Goal: Task Accomplishment & Management: Manage account settings

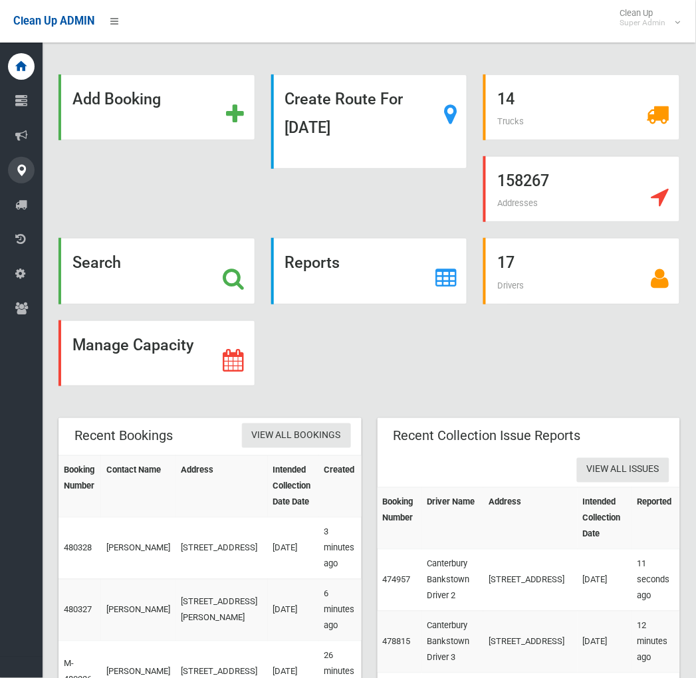
click at [27, 176] on icon at bounding box center [21, 170] width 12 height 27
click at [25, 191] on link "All Addresses" at bounding box center [27, 193] width 54 height 19
click at [121, 255] on div "Search" at bounding box center [157, 271] width 197 height 66
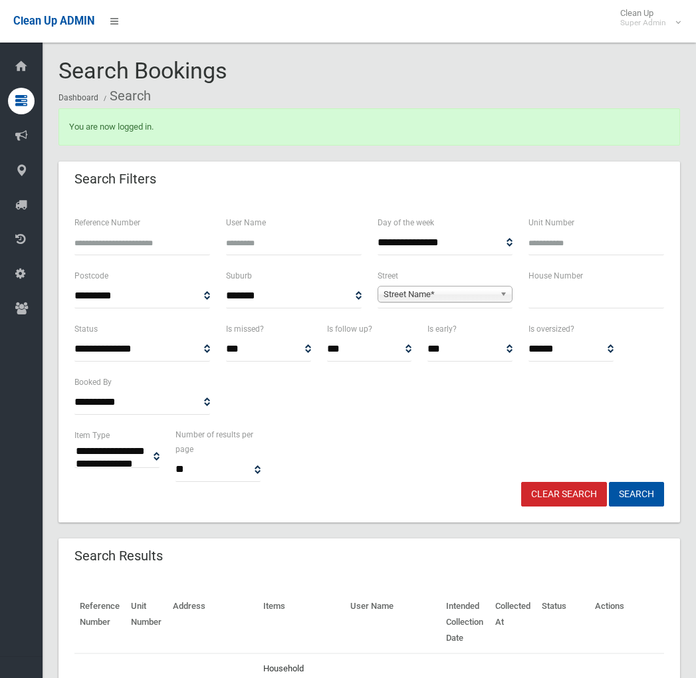
select select
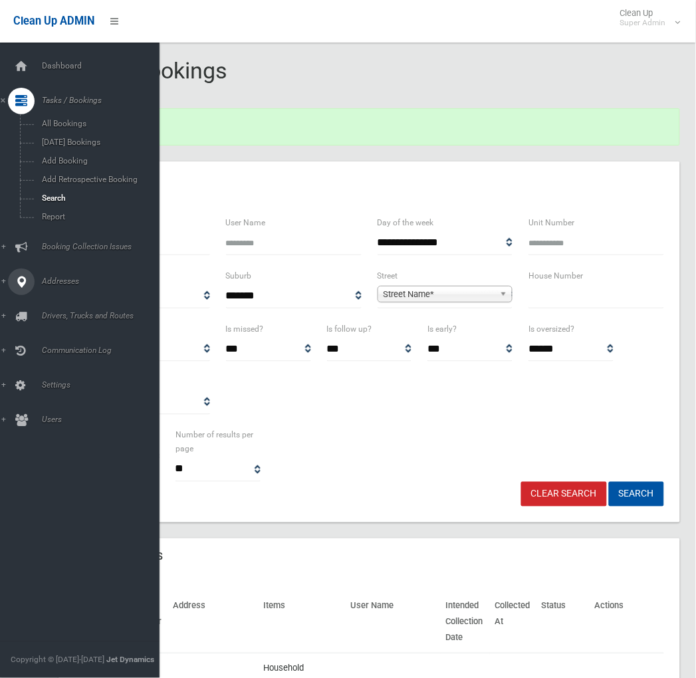
click at [21, 281] on icon at bounding box center [21, 282] width 12 height 27
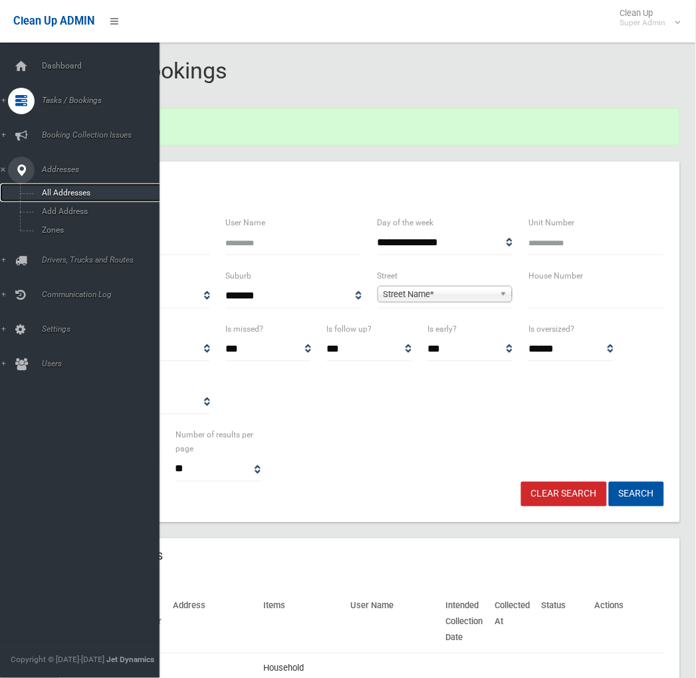
click at [80, 184] on link "All Addresses" at bounding box center [85, 193] width 171 height 19
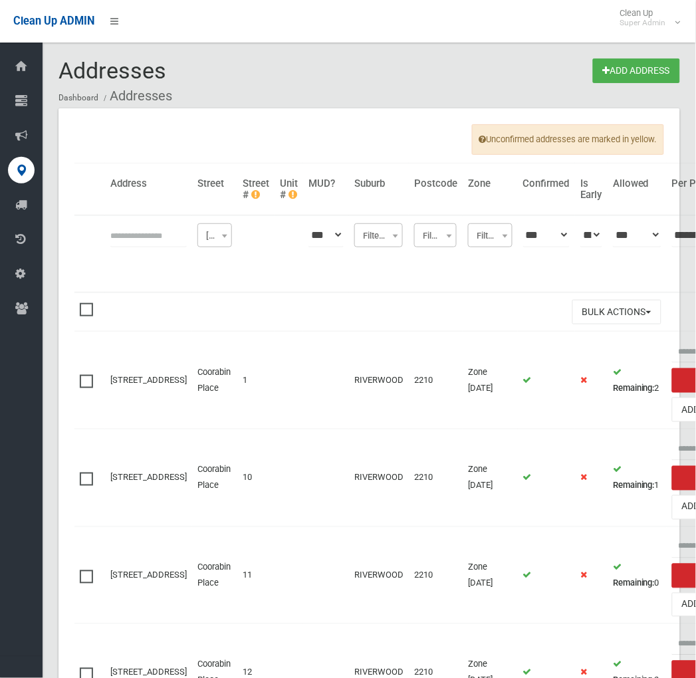
click at [155, 235] on input "text" at bounding box center [148, 235] width 76 height 25
type input "**********"
click button at bounding box center [0, 0] width 0 height 0
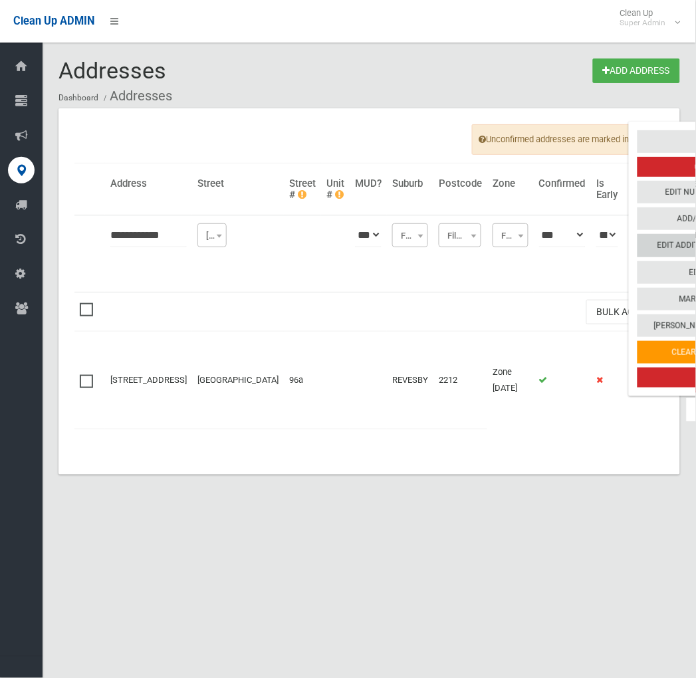
click at [638, 245] on link "Edit Additional Capacity" at bounding box center [709, 246] width 142 height 23
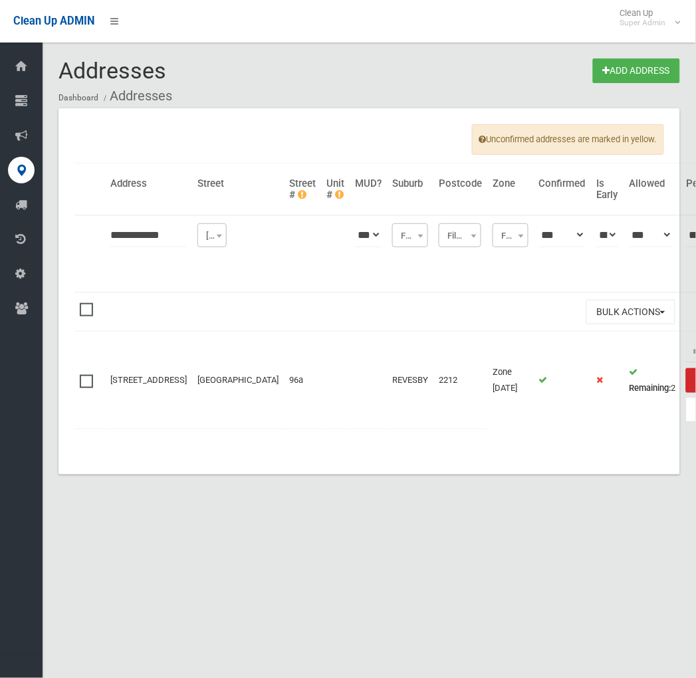
drag, startPoint x: 403, startPoint y: 607, endPoint x: 390, endPoint y: 555, distance: 53.4
click at [403, 609] on div "Addresses Add Address Dashboard Addresses Unconfirmed addresses are marked in y…" at bounding box center [348, 355] width 696 height 678
click at [134, 236] on input "**********" at bounding box center [148, 235] width 76 height 25
type input "********"
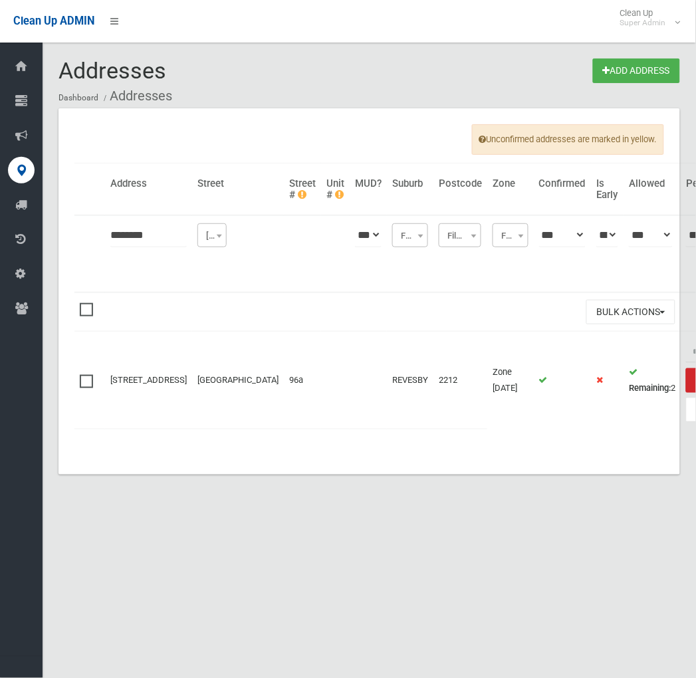
click button at bounding box center [0, 0] width 0 height 0
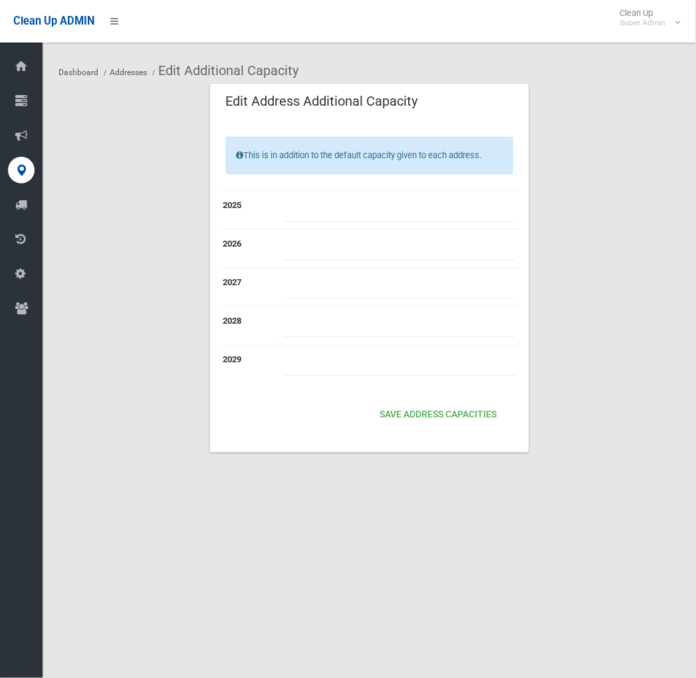
drag, startPoint x: 290, startPoint y: 561, endPoint x: 138, endPoint y: 188, distance: 403.0
click at [290, 562] on div "Dashboard Addresses Edit Additional Capacity Edit Address Additional Capacity T…" at bounding box center [348, 355] width 696 height 678
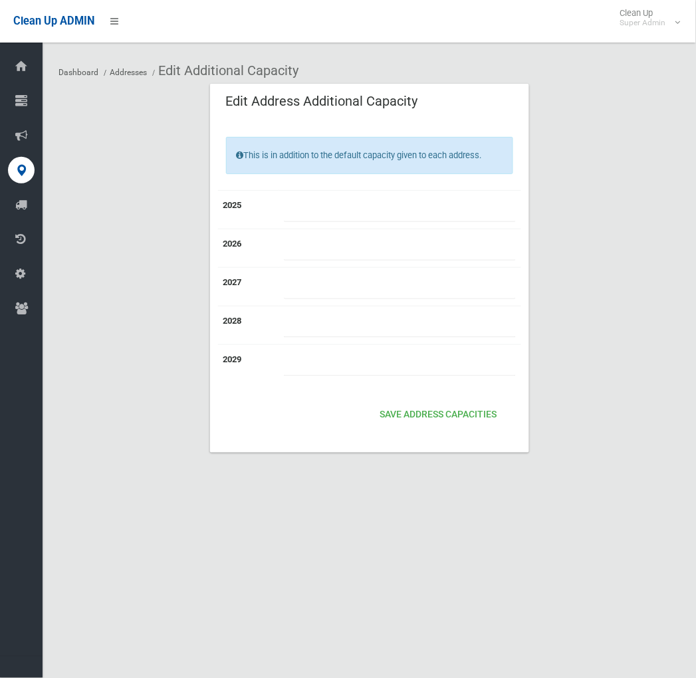
type input "*"
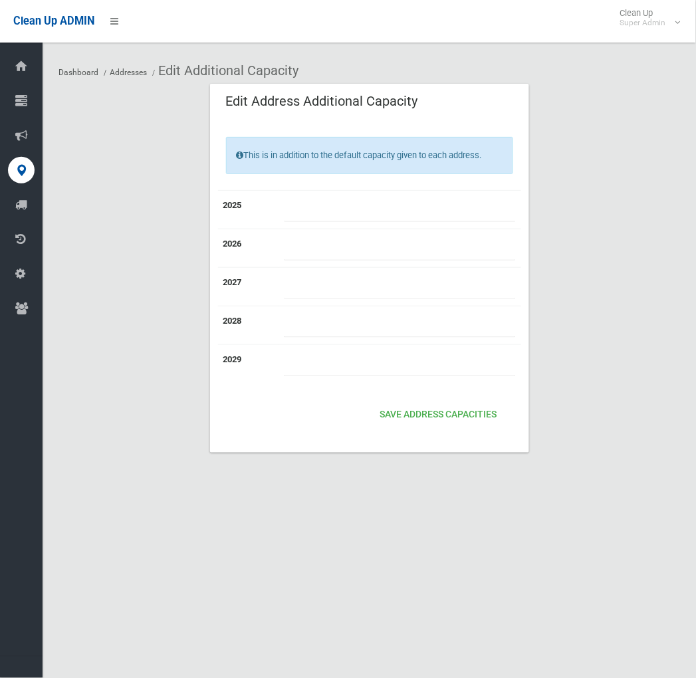
click at [451, 430] on div "Save Address capacities" at bounding box center [369, 415] width 287 height 33
click at [457, 418] on button "Save Address capacities" at bounding box center [439, 415] width 128 height 25
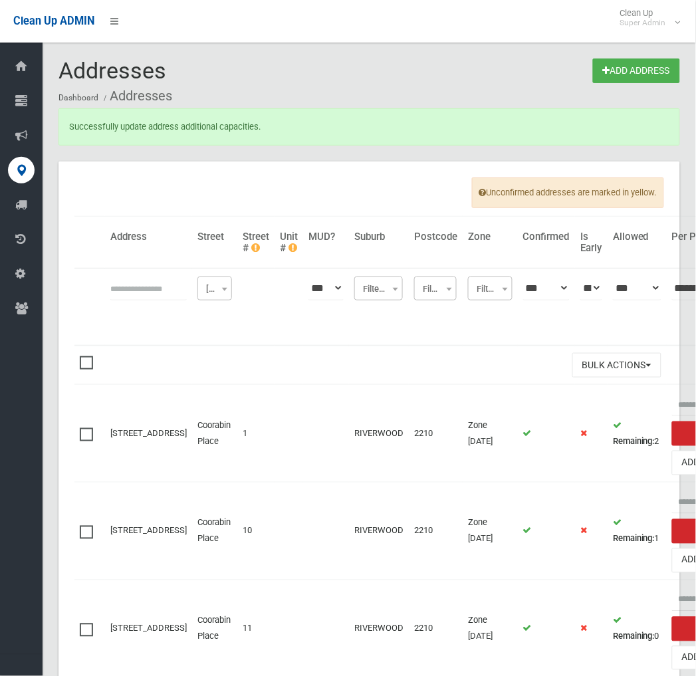
click at [128, 294] on input "text" at bounding box center [148, 288] width 76 height 25
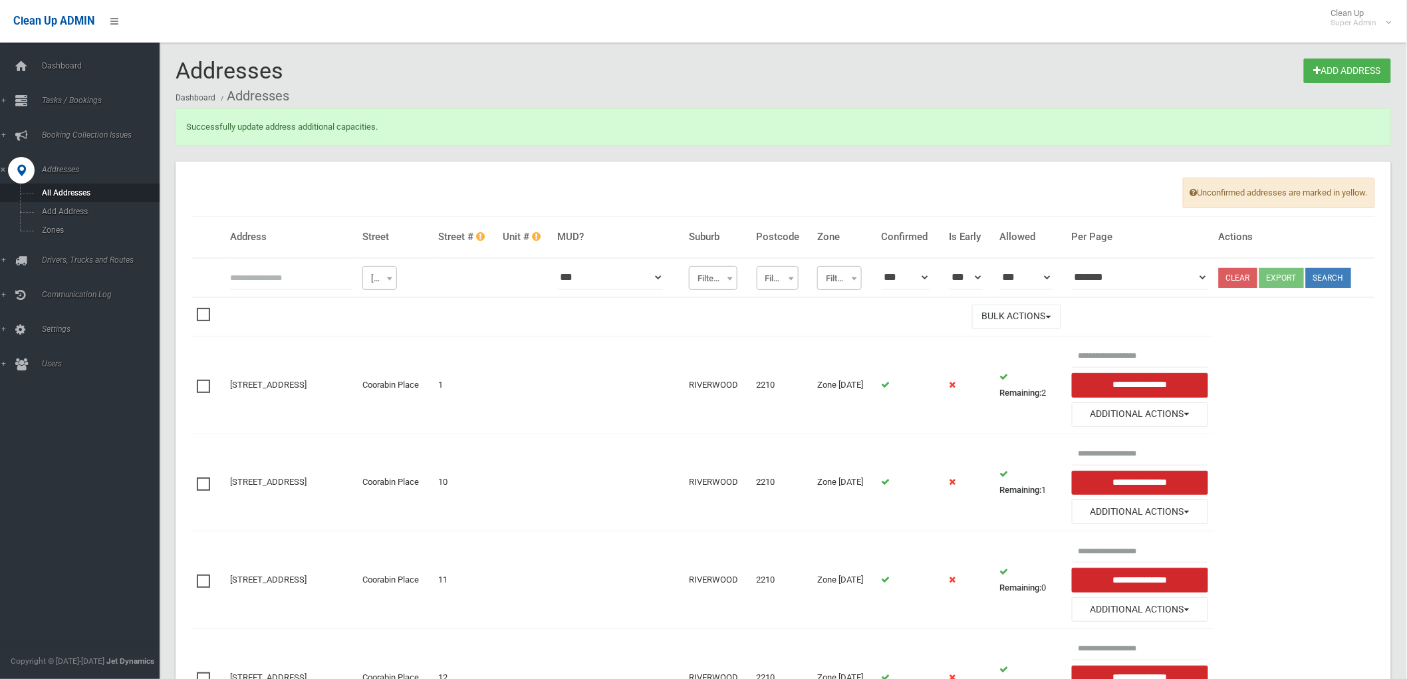
click at [311, 273] on input "text" at bounding box center [291, 277] width 122 height 25
click at [352, 279] on input "text" at bounding box center [291, 277] width 122 height 25
type input "********"
click button at bounding box center [0, 0] width 0 height 0
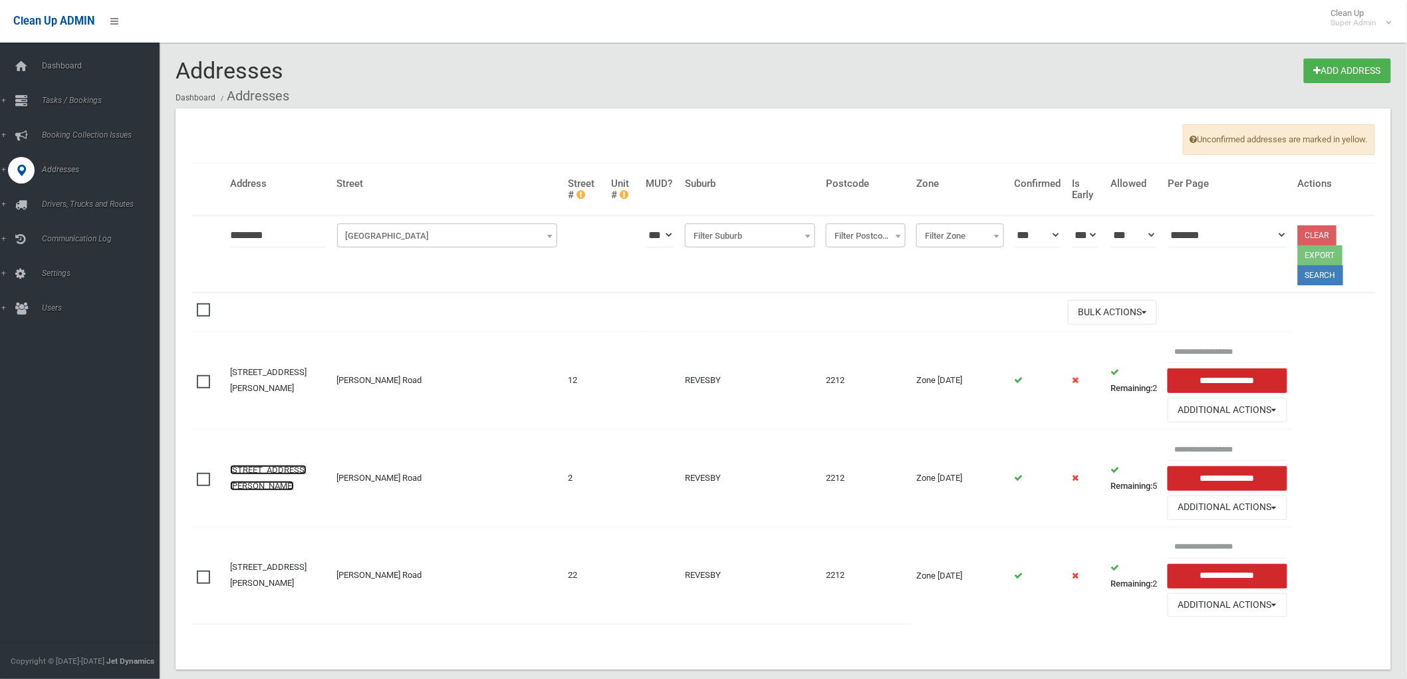
click at [273, 468] on link "[STREET_ADDRESS][PERSON_NAME]" at bounding box center [268, 478] width 76 height 26
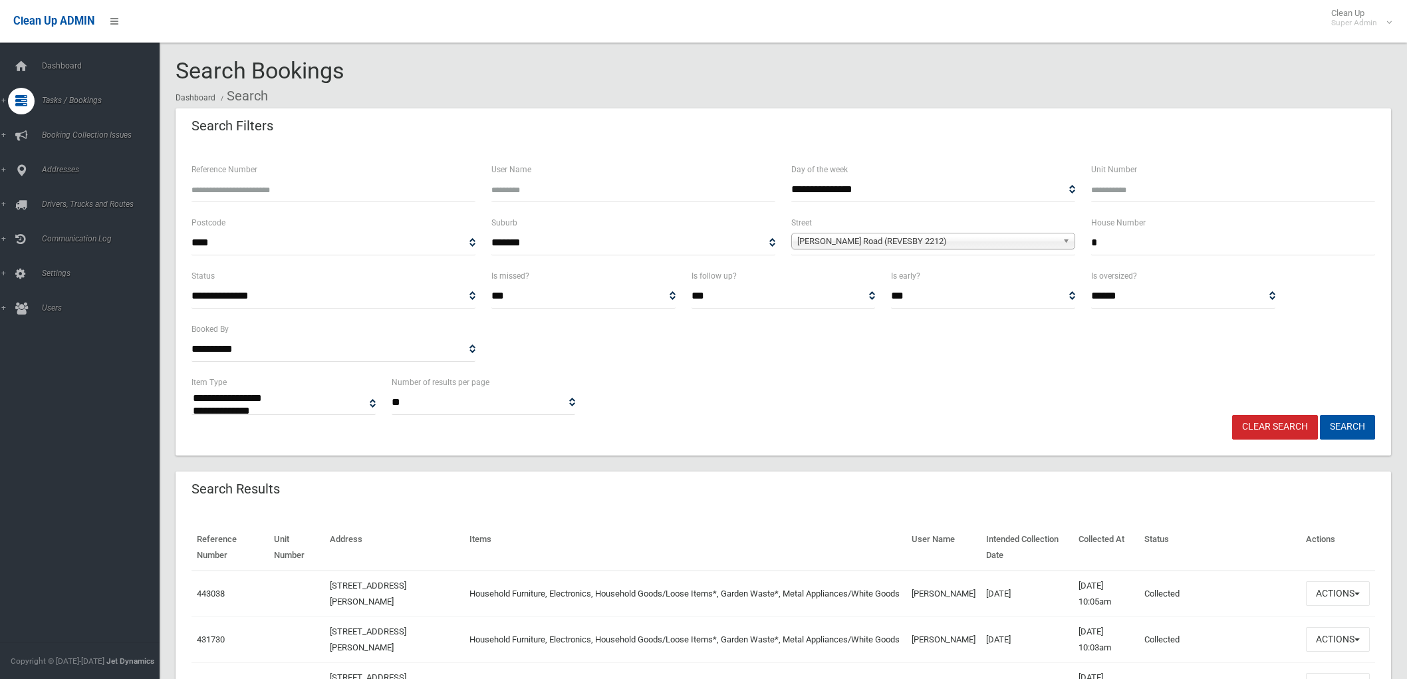
select select
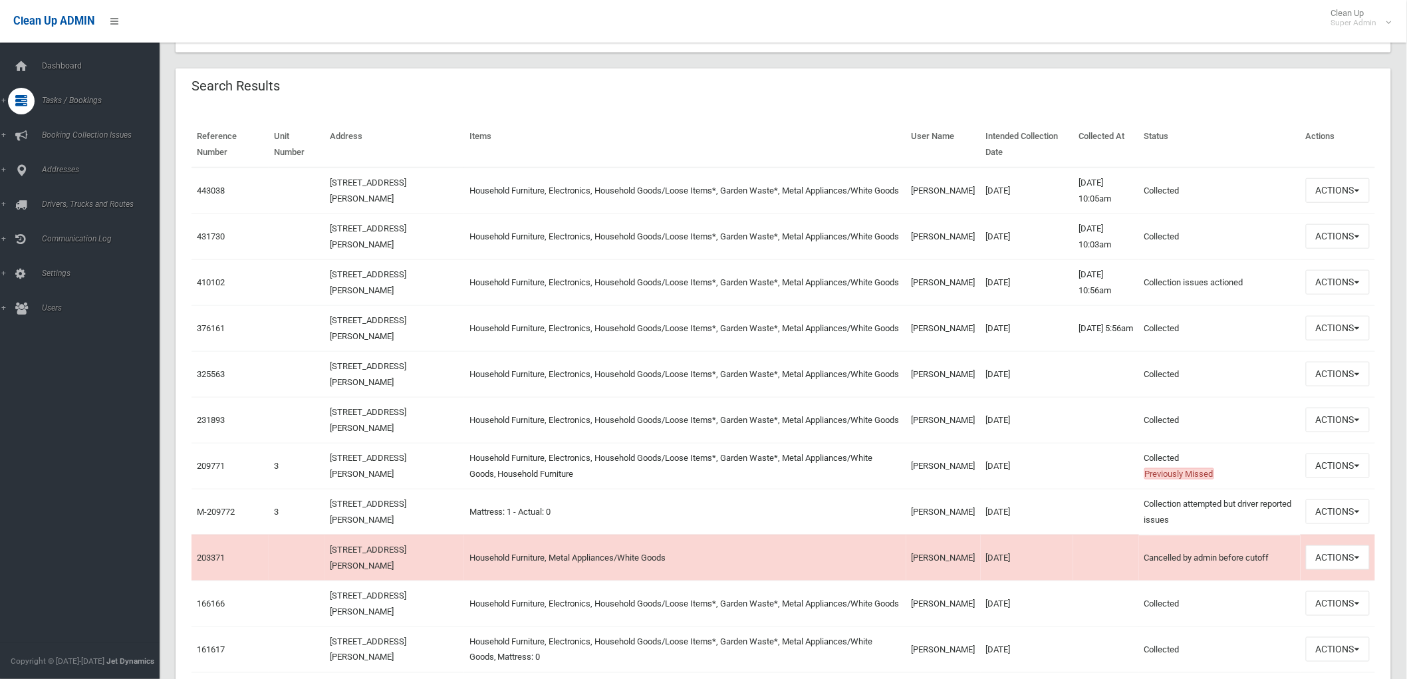
scroll to position [443, 0]
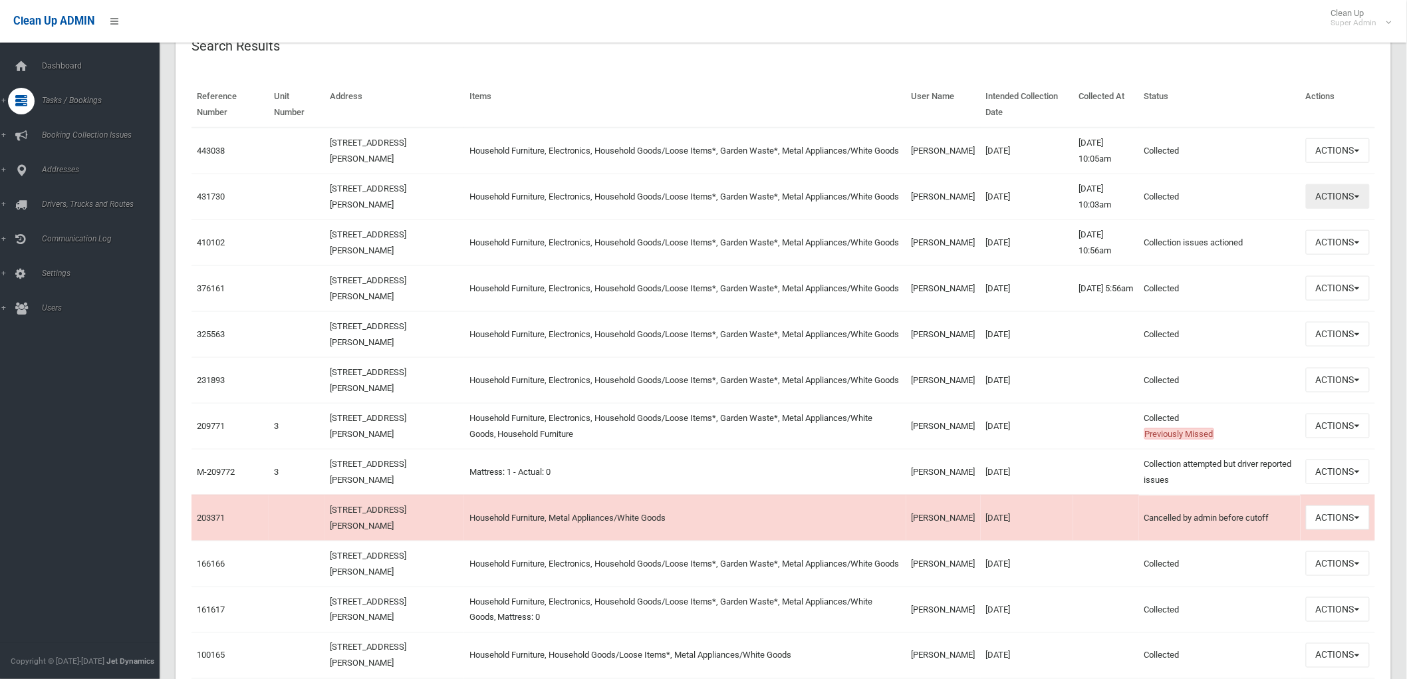
click at [1358, 190] on button "Actions" at bounding box center [1338, 196] width 64 height 25
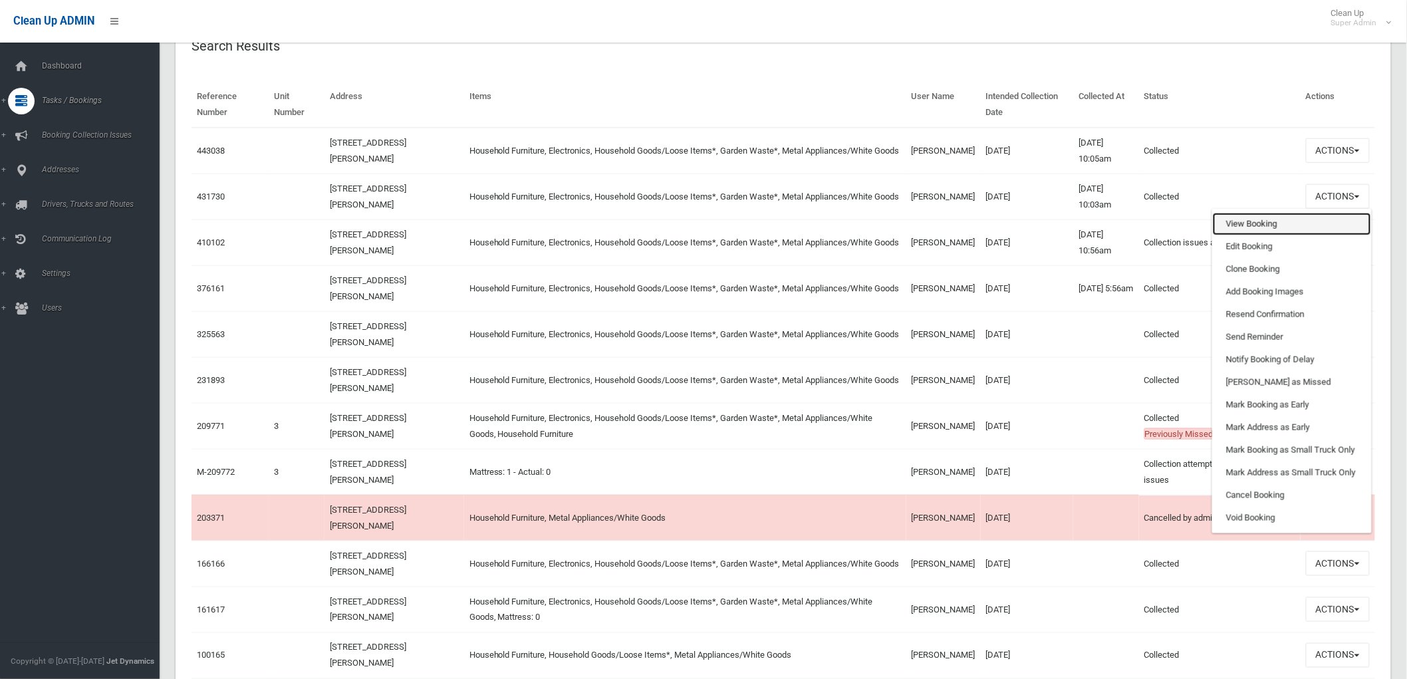
click at [1284, 220] on link "View Booking" at bounding box center [1292, 224] width 158 height 23
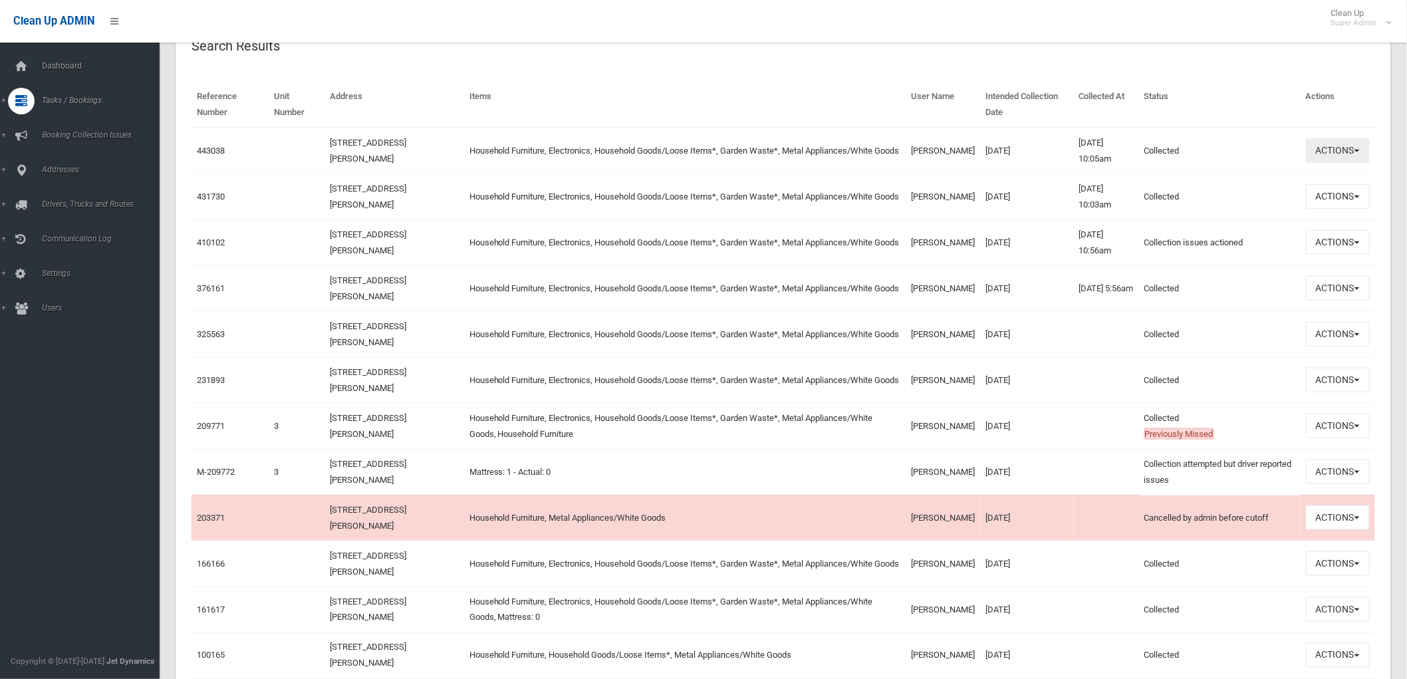
click at [1345, 146] on button "Actions" at bounding box center [1338, 150] width 64 height 25
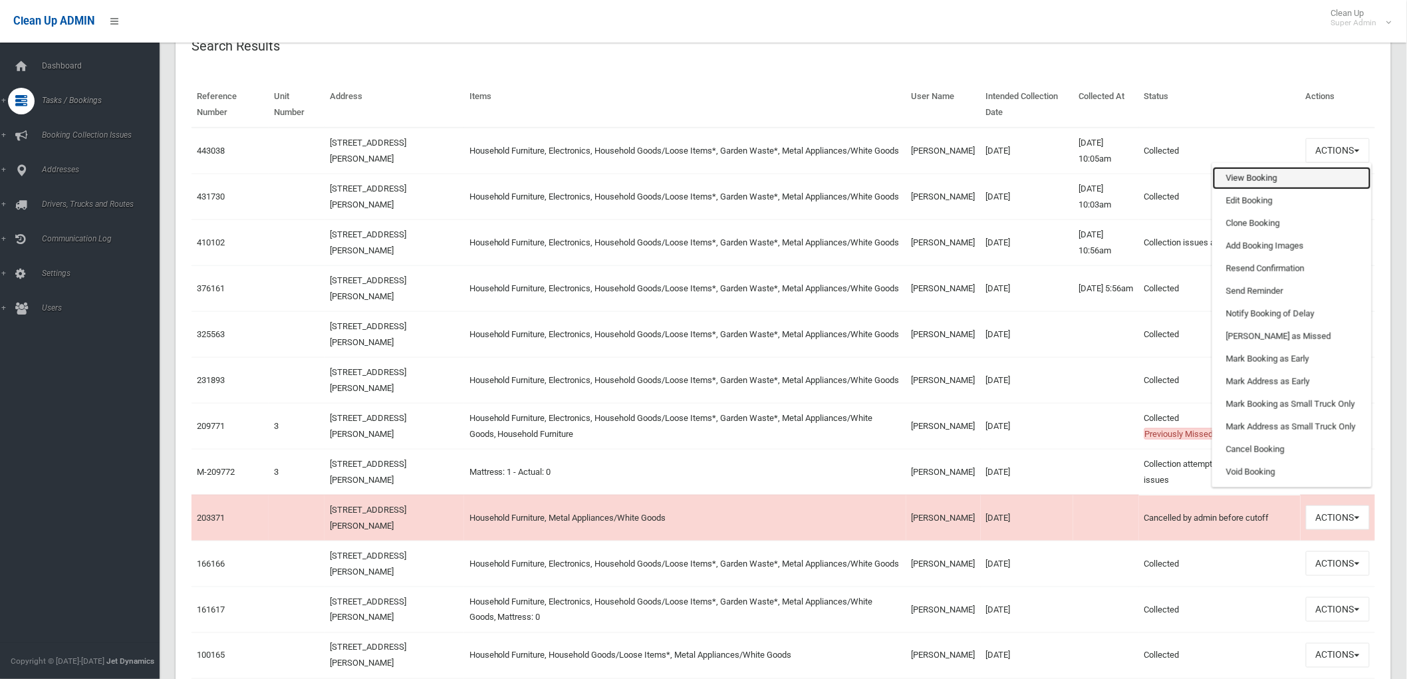
click at [1260, 168] on link "View Booking" at bounding box center [1292, 178] width 158 height 23
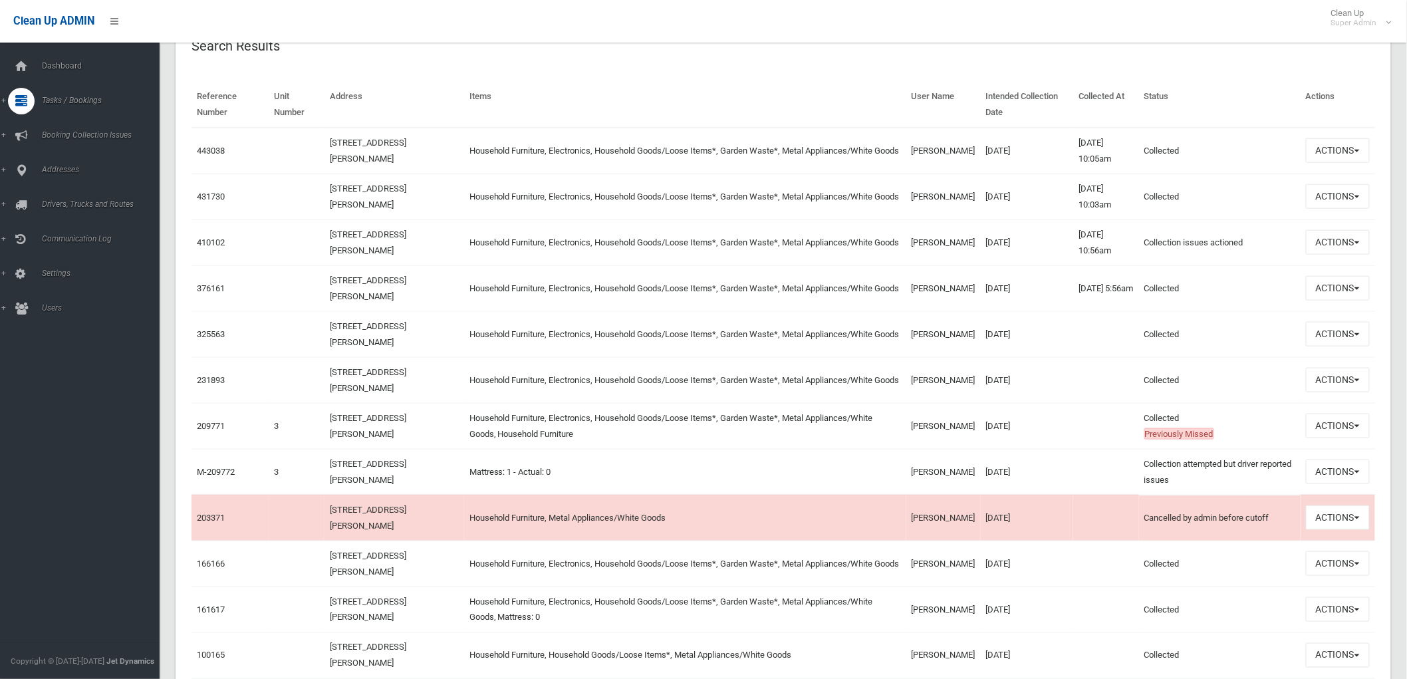
click at [776, 92] on th "Items" at bounding box center [685, 105] width 442 height 46
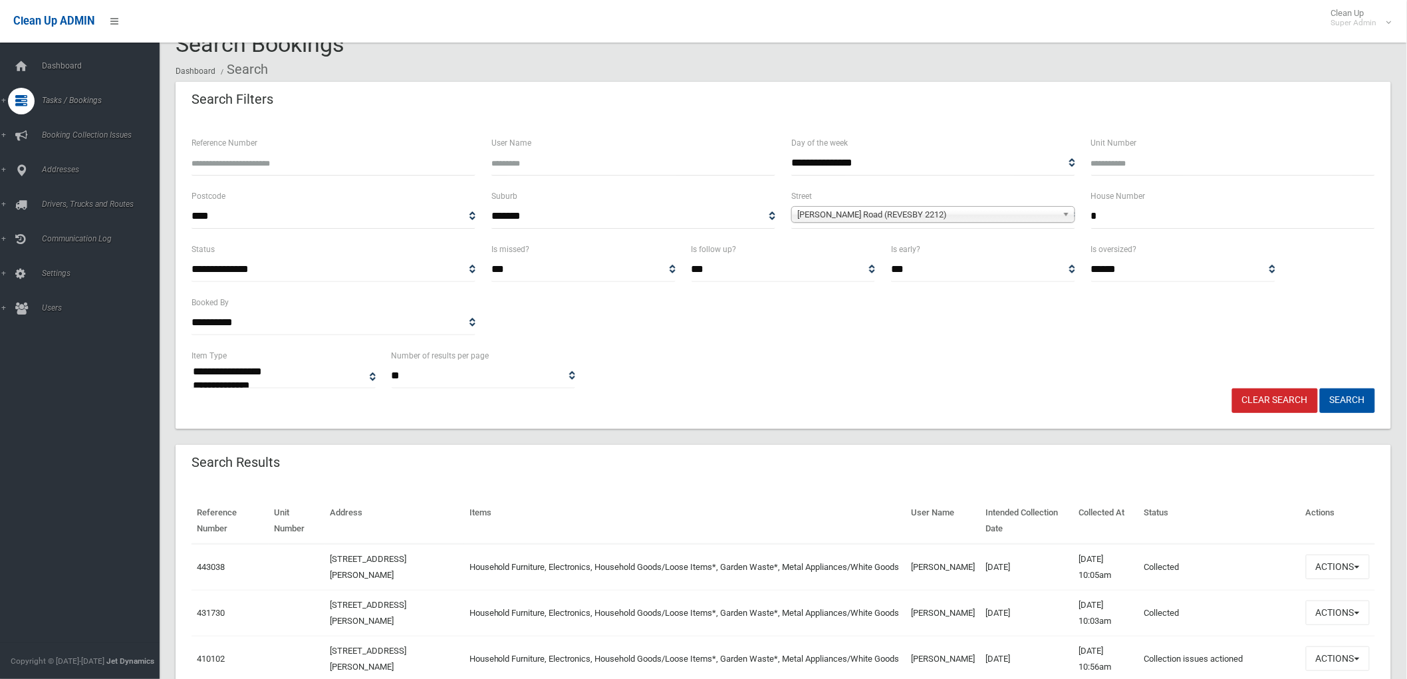
scroll to position [0, 0]
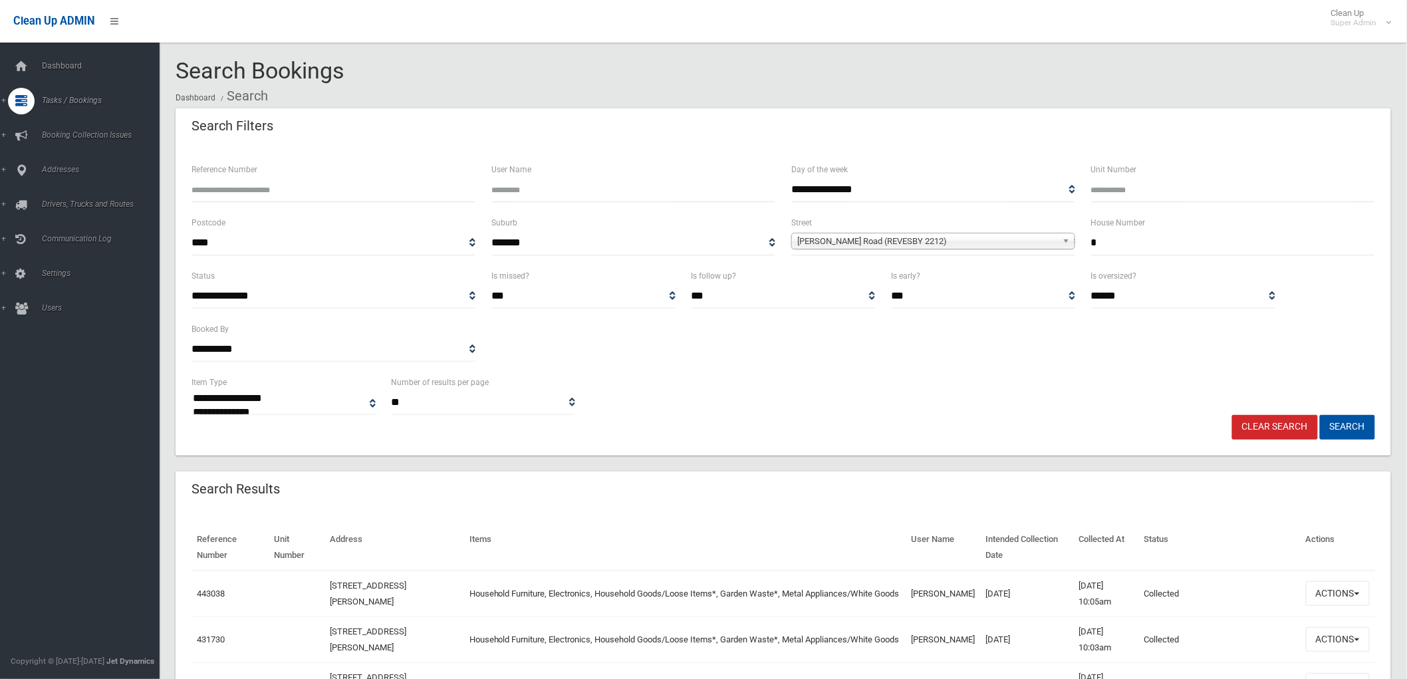
click at [763, 483] on div "Search Results" at bounding box center [784, 490] width 1216 height 37
click at [764, 496] on div "Search Results" at bounding box center [784, 490] width 1216 height 37
click at [970, 133] on div "Search Filters" at bounding box center [784, 126] width 1216 height 37
click at [714, 130] on div "Search Filters" at bounding box center [784, 126] width 1216 height 37
click at [298, 134] on div "Search Filters" at bounding box center [784, 126] width 1216 height 37
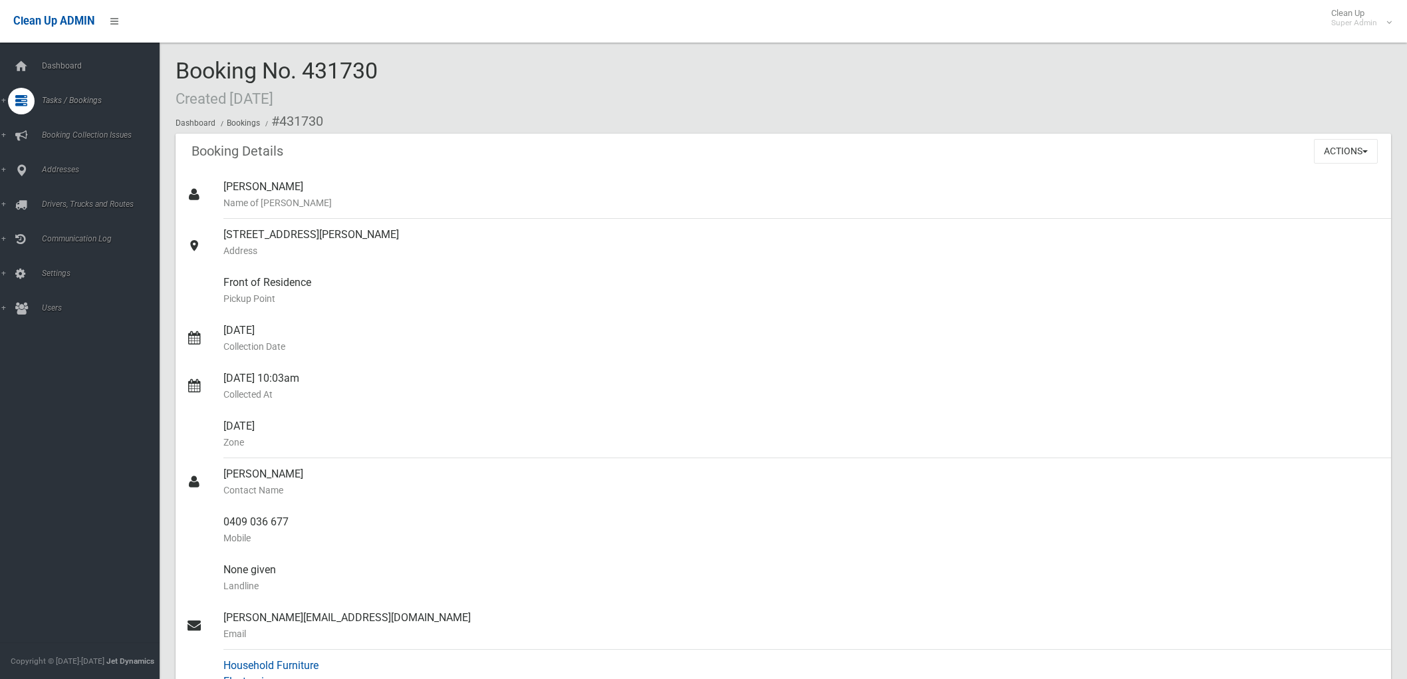
scroll to position [369, 0]
